Goal: Transaction & Acquisition: Book appointment/travel/reservation

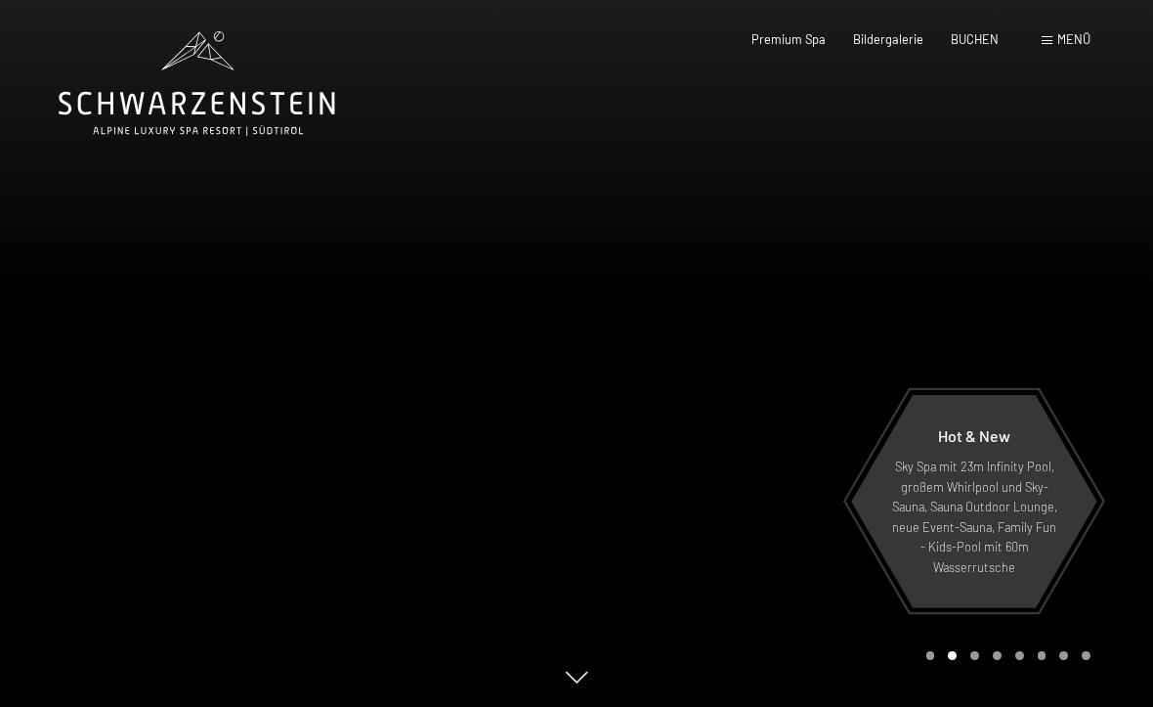
click at [969, 35] on span "BUCHEN" at bounding box center [975, 39] width 48 height 16
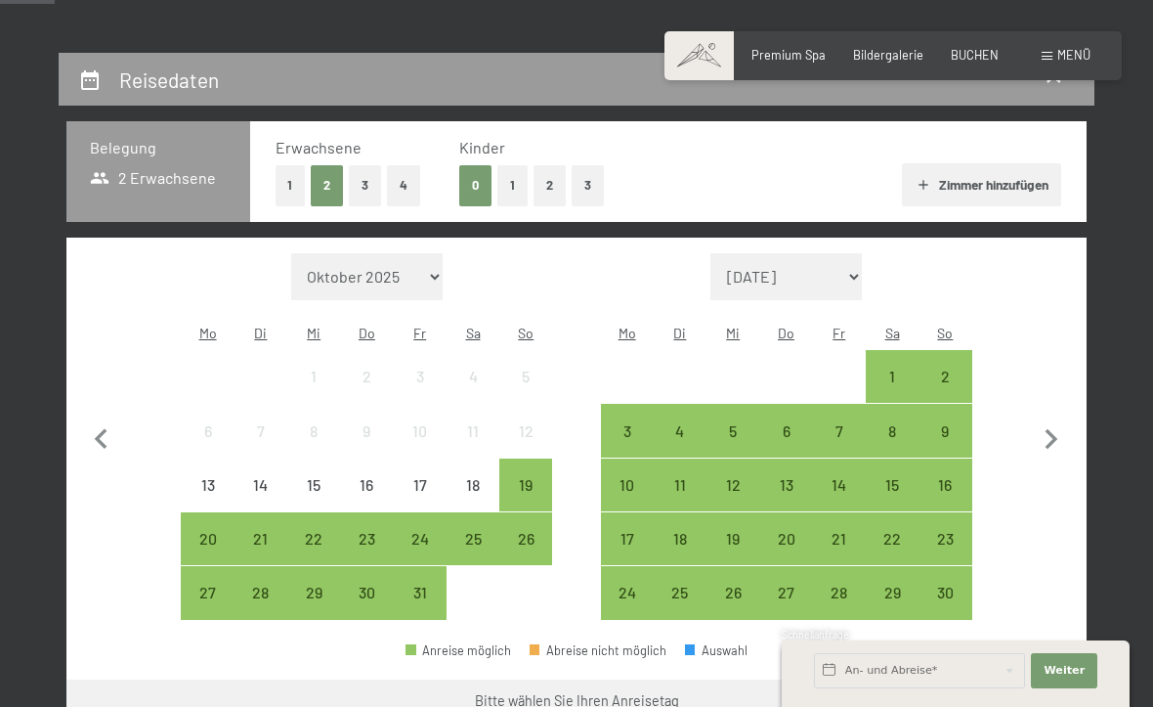
scroll to position [322, 0]
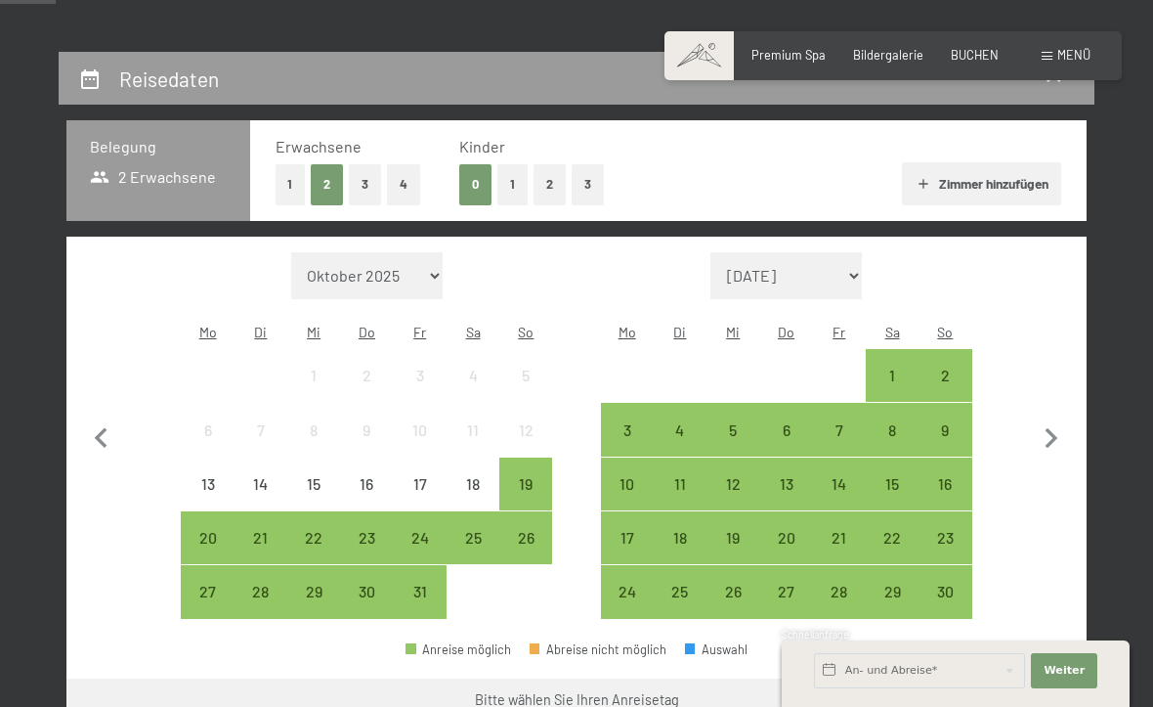
click at [897, 476] on div "15" at bounding box center [892, 500] width 49 height 49
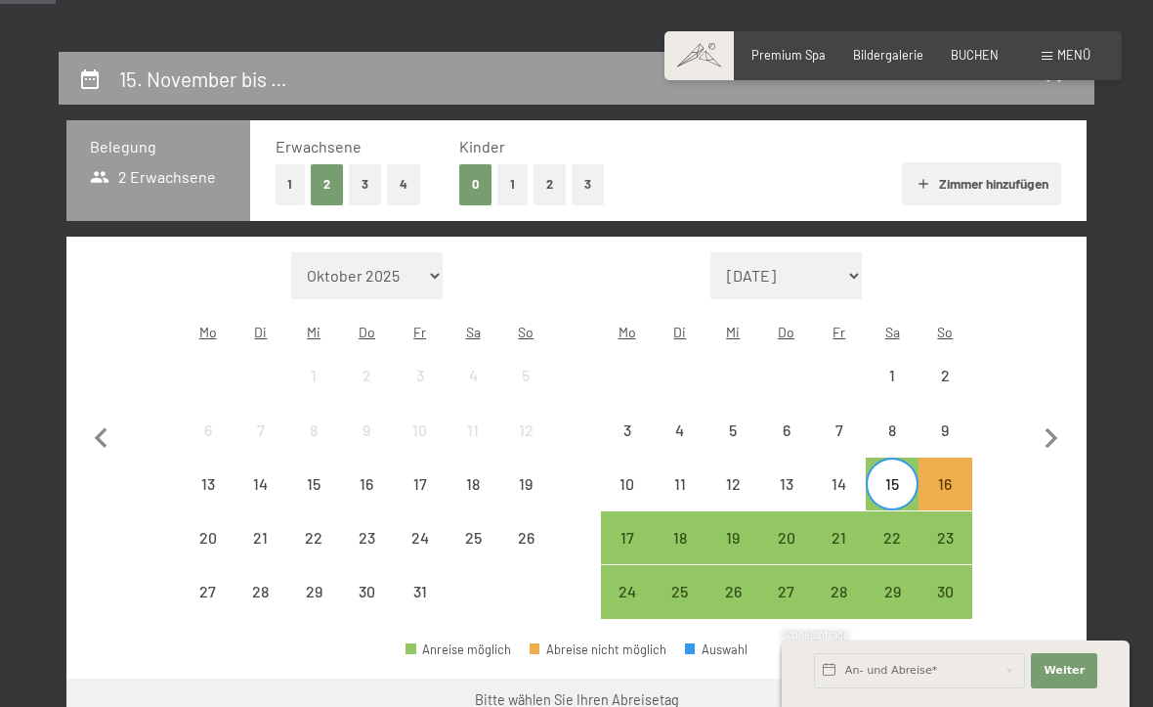
click at [889, 530] on div "22" at bounding box center [892, 554] width 49 height 49
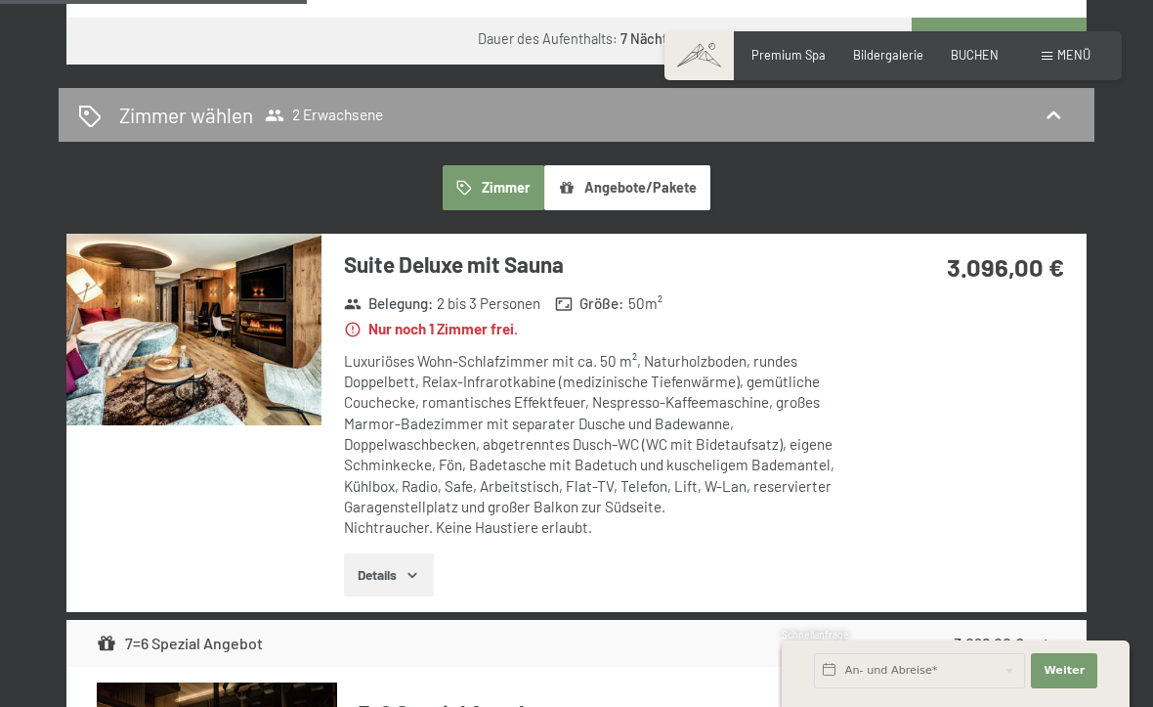
scroll to position [983, 0]
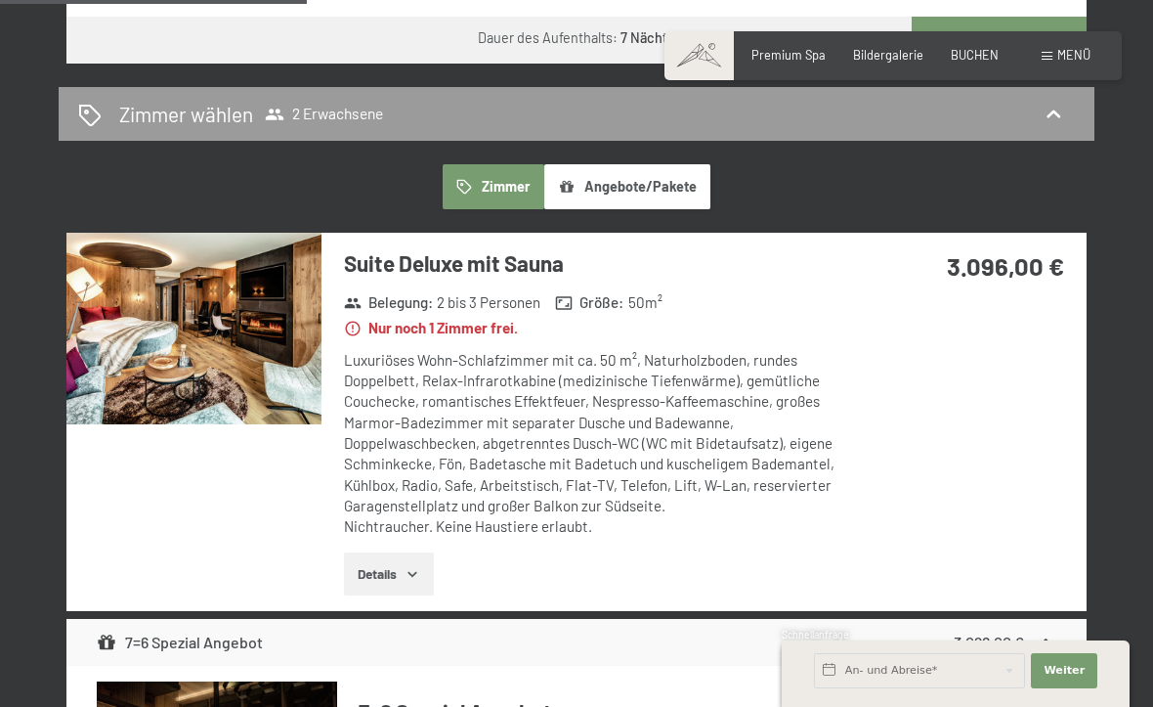
click at [393, 552] on button "Details" at bounding box center [388, 573] width 89 height 43
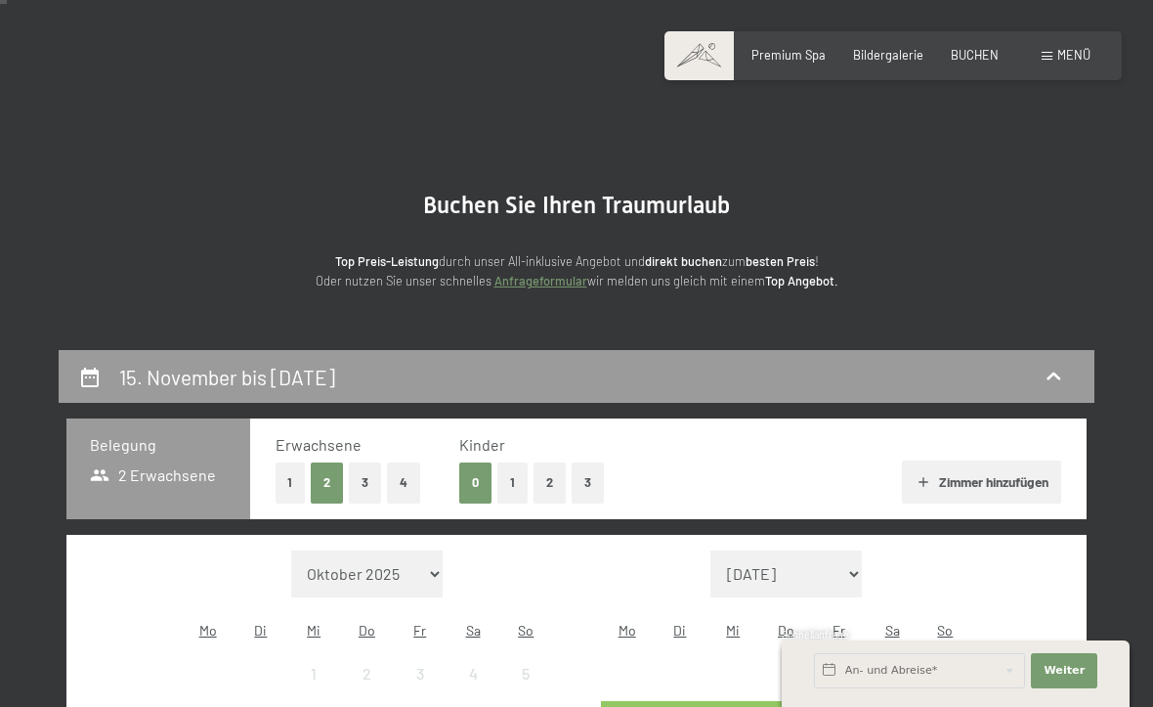
scroll to position [25, 0]
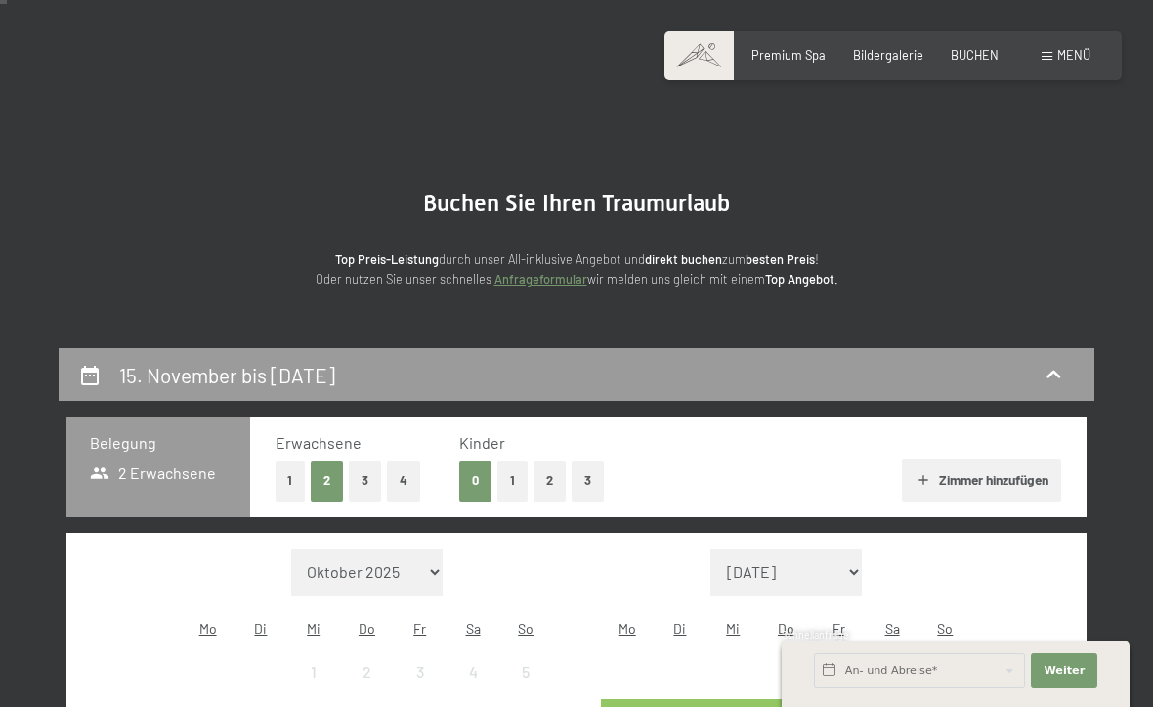
click at [1069, 61] on span "Menü" at bounding box center [1073, 55] width 33 height 16
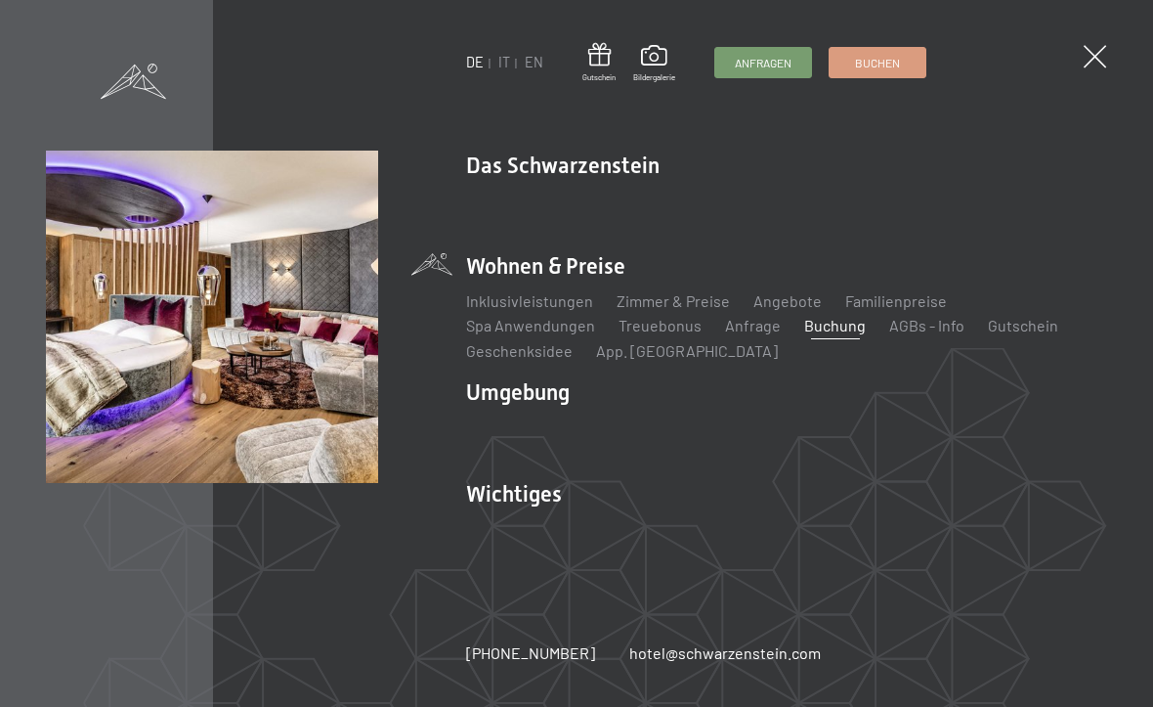
click at [552, 296] on link "Inklusivleistungen" at bounding box center [529, 300] width 127 height 19
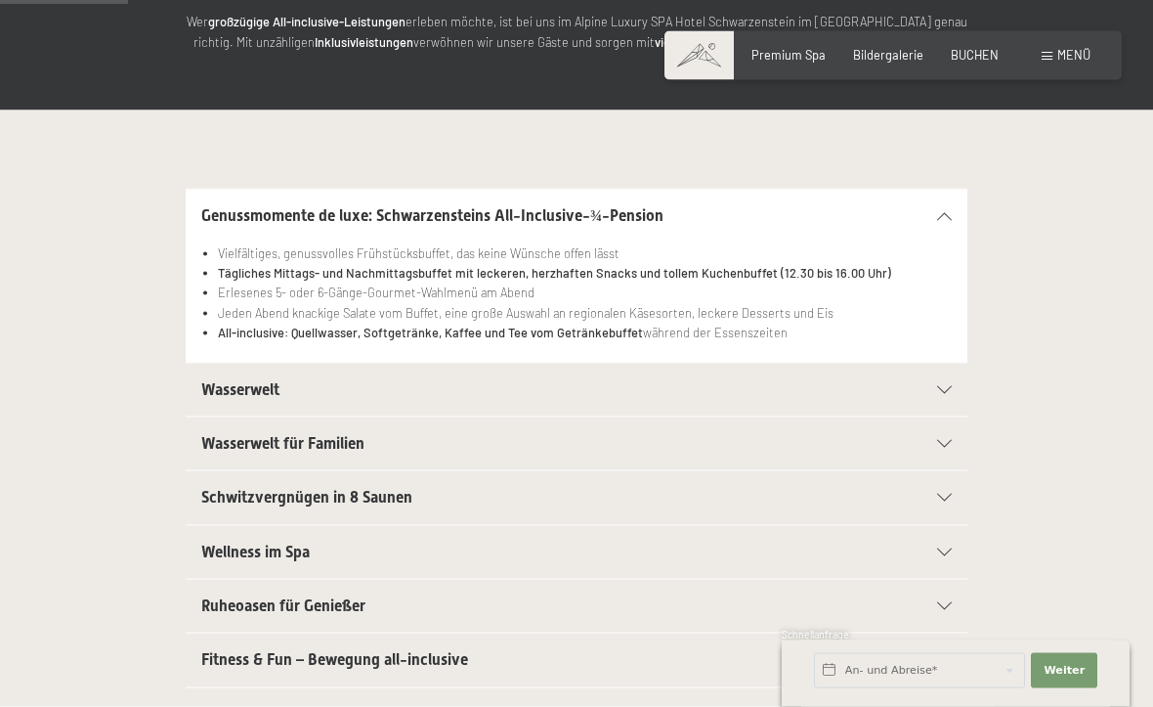
scroll to position [309, 0]
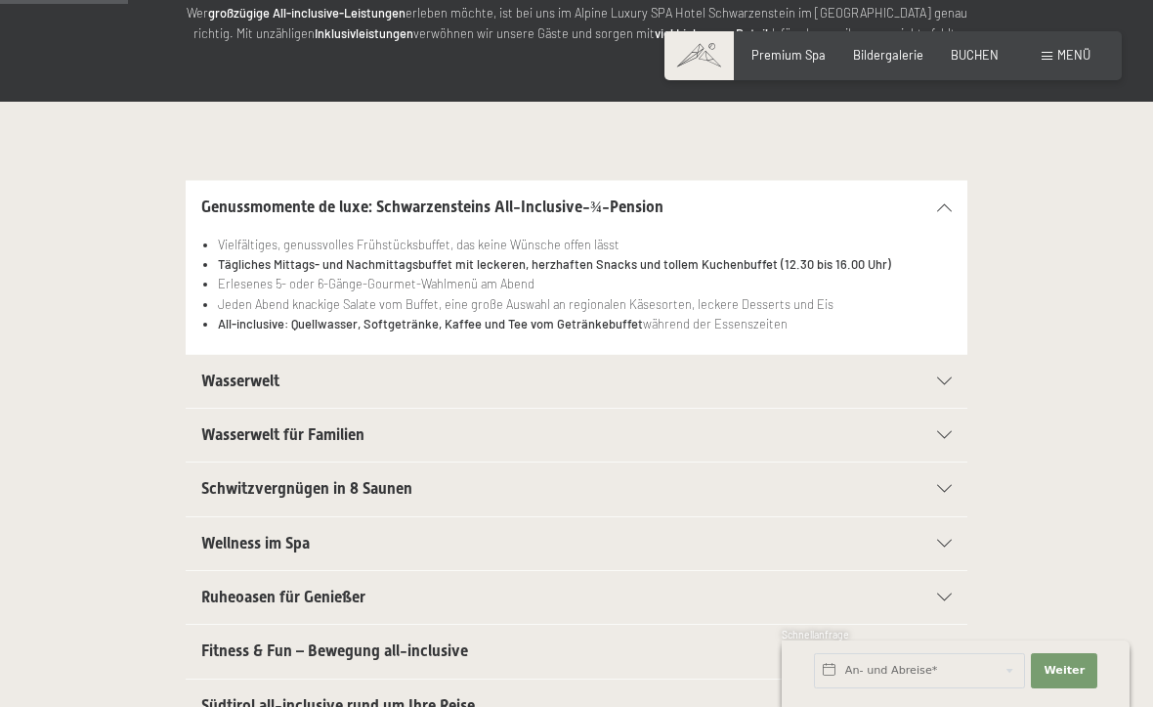
click at [948, 371] on div "Wasserwelt" at bounding box center [576, 381] width 751 height 53
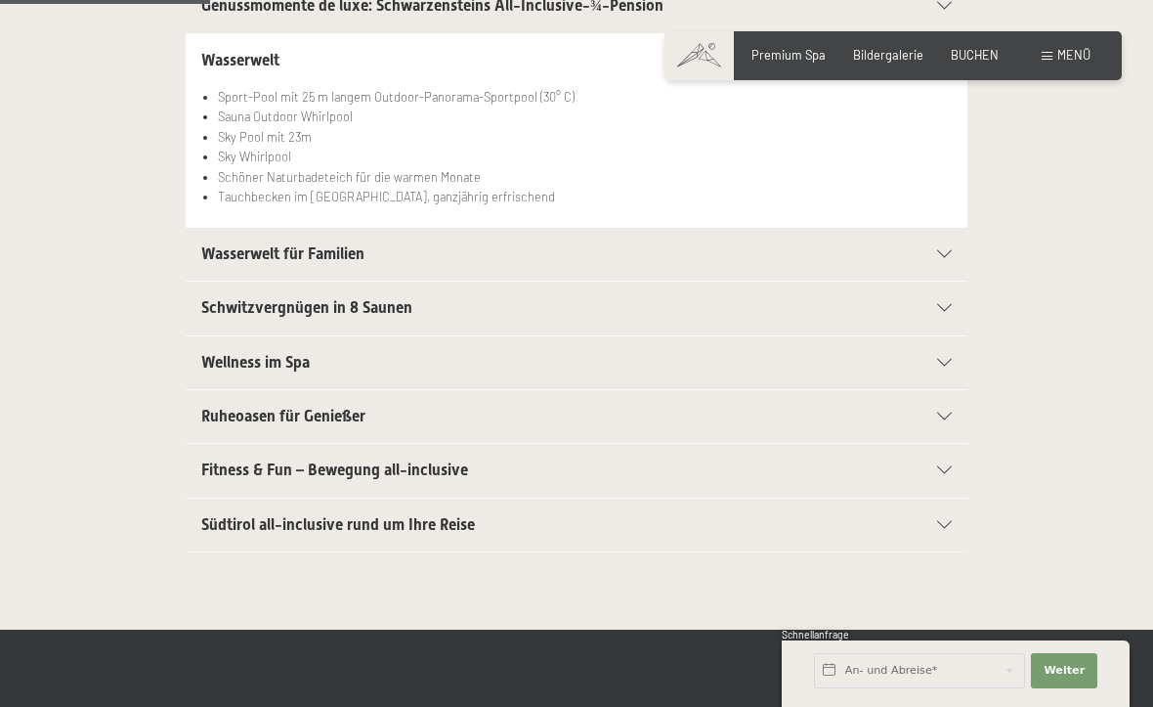
scroll to position [511, 0]
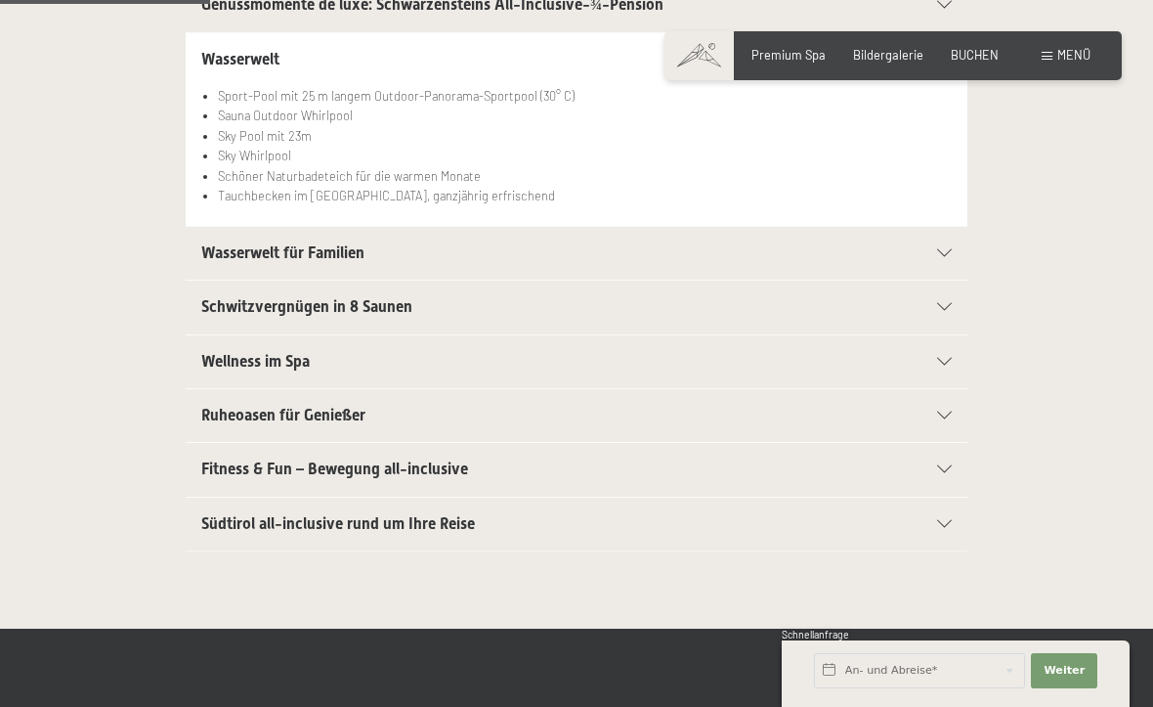
click at [935, 415] on div "Ruheoasen für Genießer" at bounding box center [576, 415] width 751 height 53
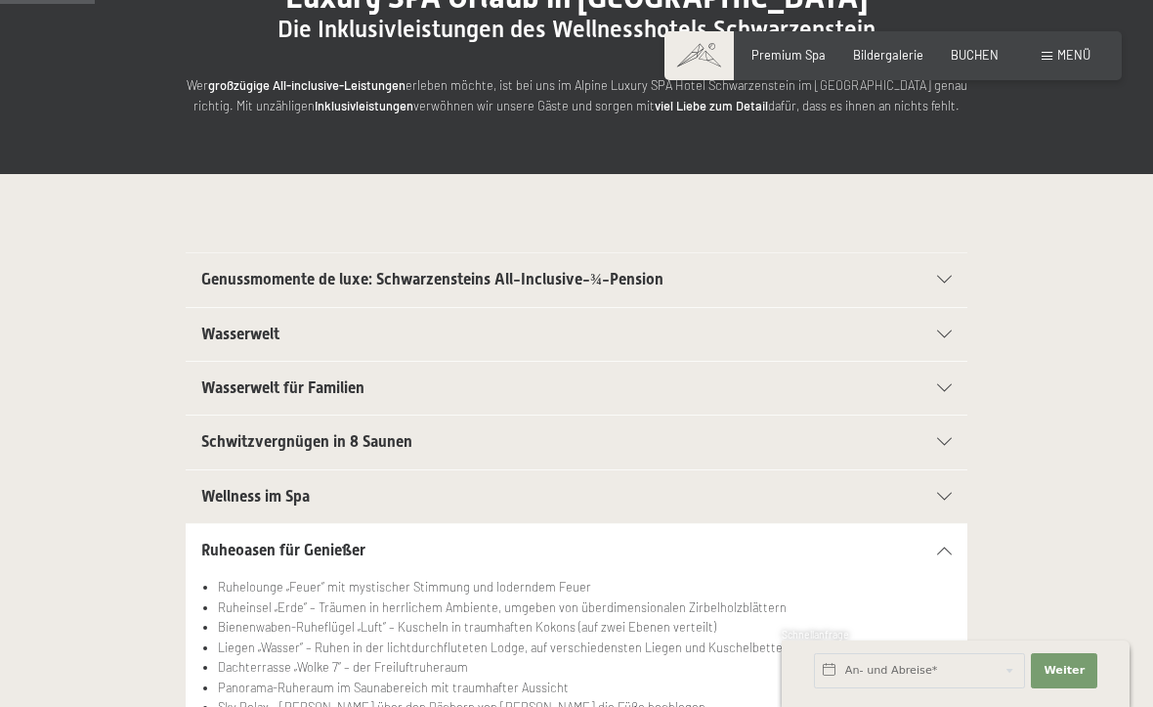
scroll to position [234, 0]
